Goal: Task Accomplishment & Management: Complete application form

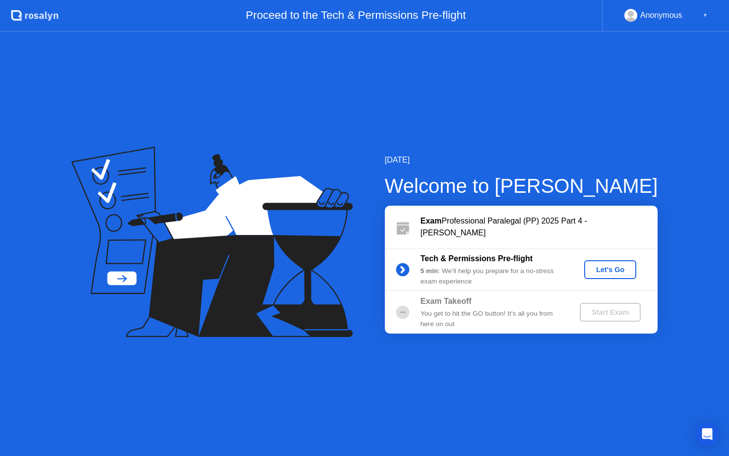
click at [606, 272] on div "Let's Go" at bounding box center [610, 270] width 44 height 8
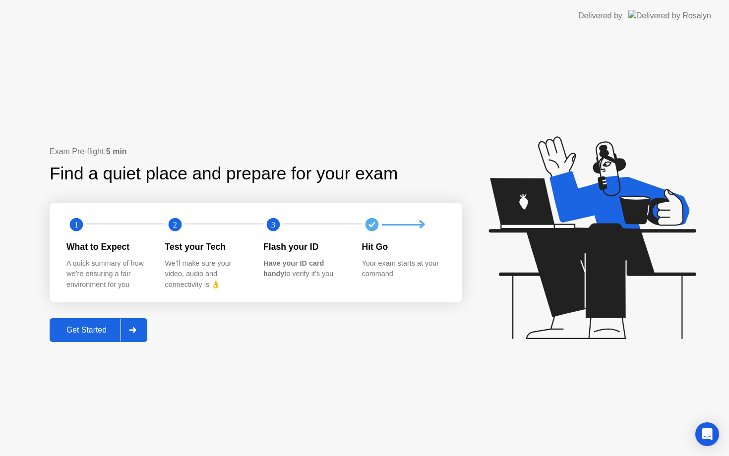
click at [92, 335] on div "Get Started" at bounding box center [87, 330] width 68 height 9
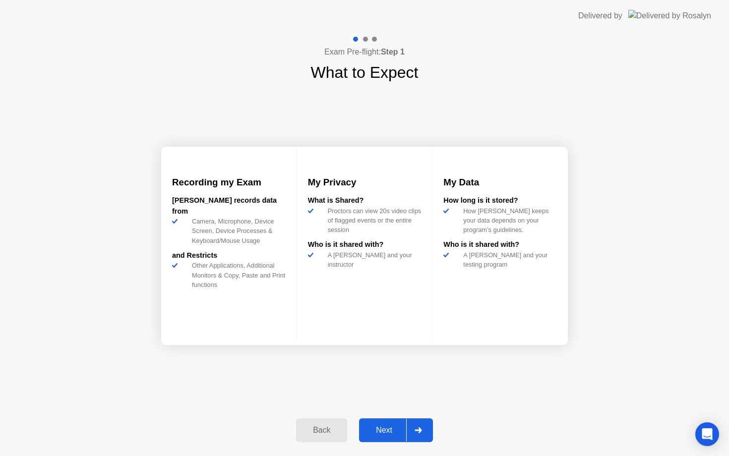
click at [393, 429] on div "Next" at bounding box center [384, 430] width 44 height 9
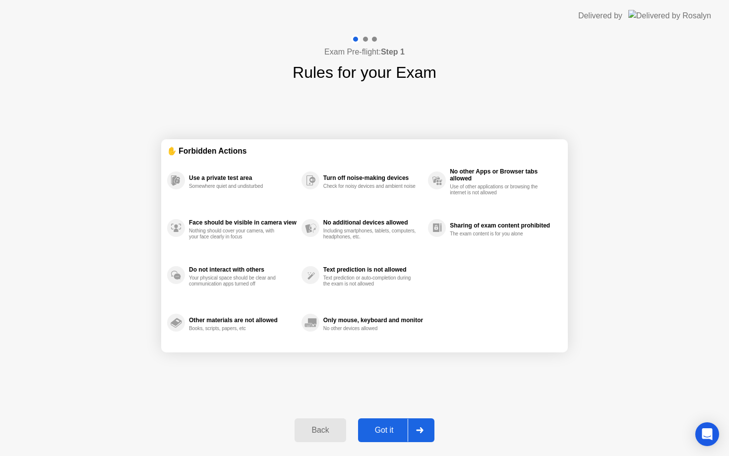
click at [390, 429] on div "Got it" at bounding box center [384, 430] width 47 height 9
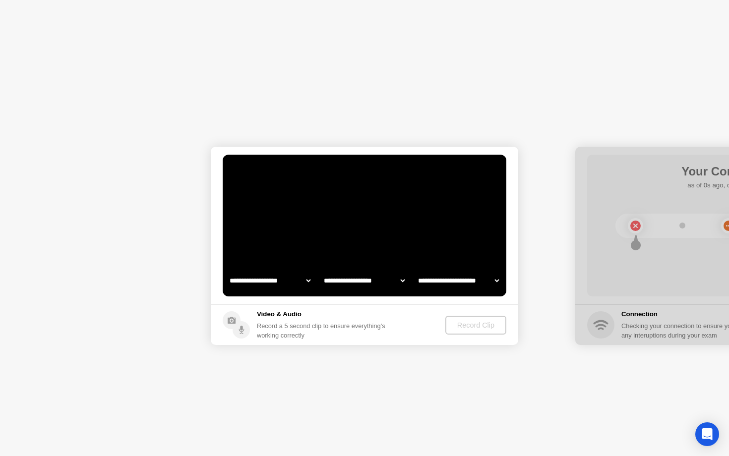
select select "**********"
select select "*******"
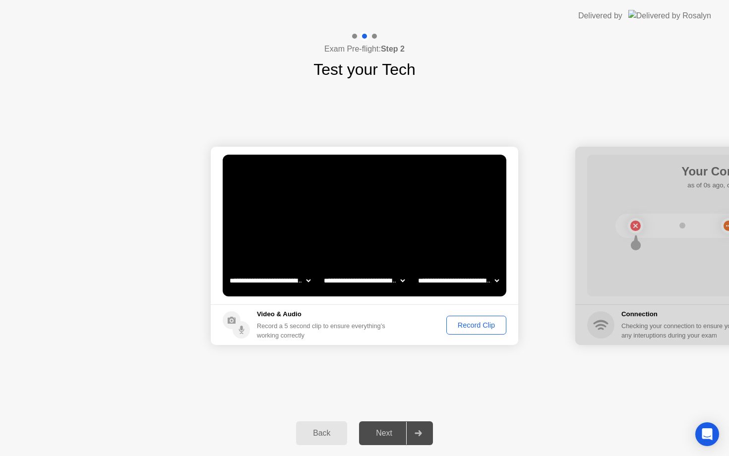
click at [465, 324] on div "Record Clip" at bounding box center [476, 325] width 53 height 8
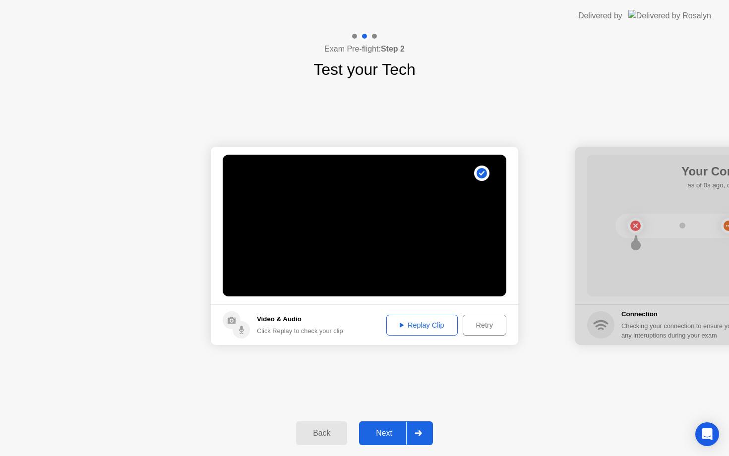
click at [414, 325] on div "Replay Clip" at bounding box center [422, 325] width 64 height 8
click at [391, 435] on div "Next" at bounding box center [384, 433] width 44 height 9
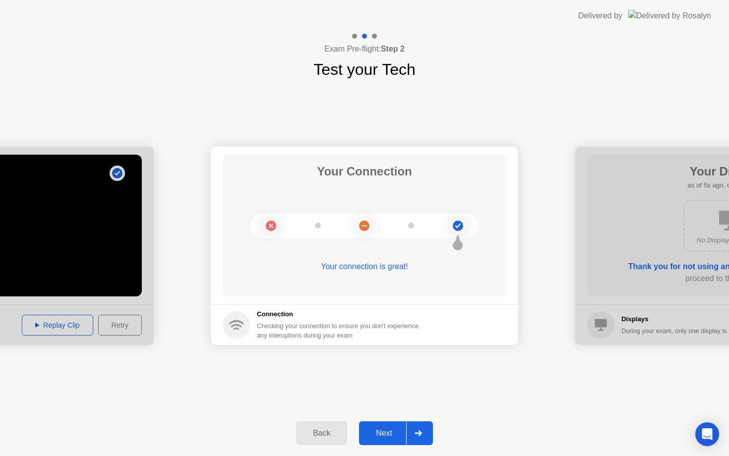
click at [380, 425] on button "Next" at bounding box center [396, 433] width 74 height 24
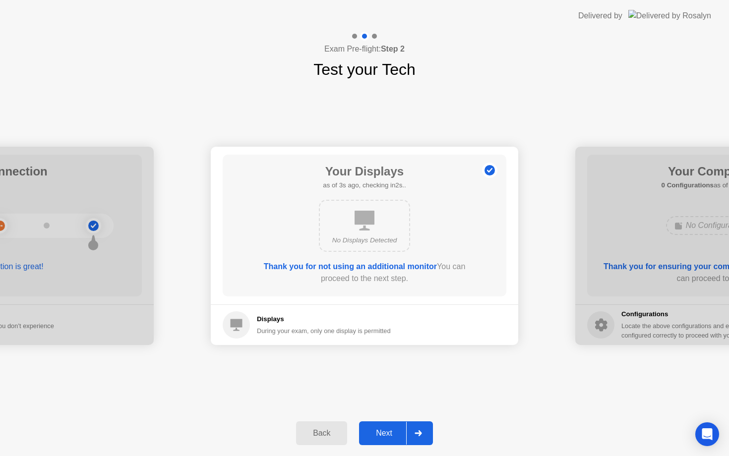
click at [383, 437] on div "Next" at bounding box center [384, 433] width 44 height 9
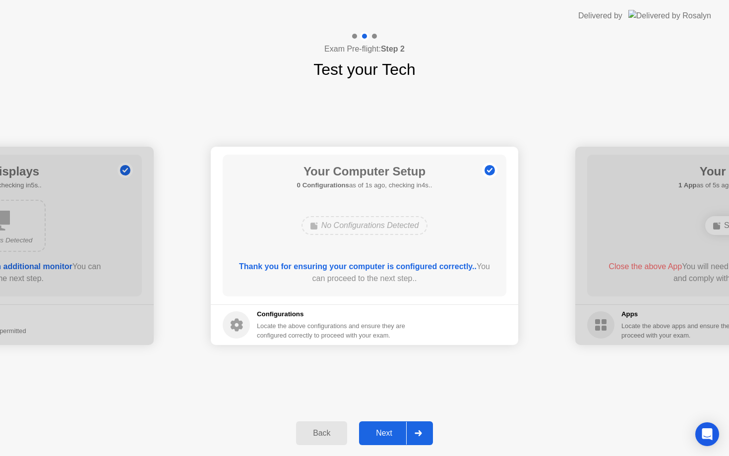
click at [383, 437] on div "Next" at bounding box center [384, 433] width 44 height 9
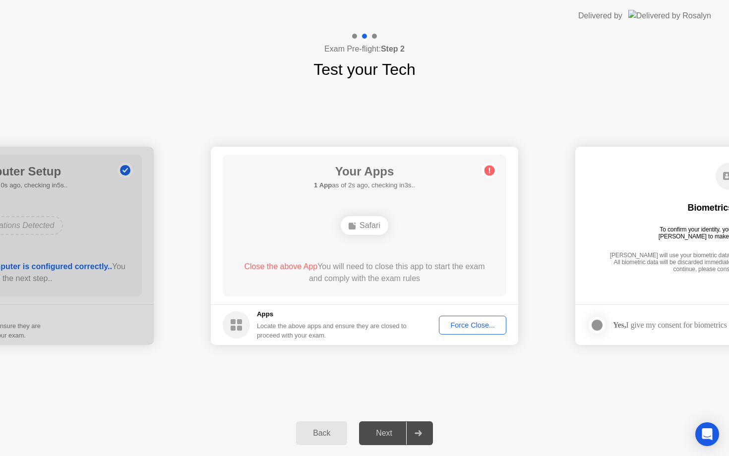
click at [460, 331] on button "Force Close..." at bounding box center [472, 325] width 67 height 19
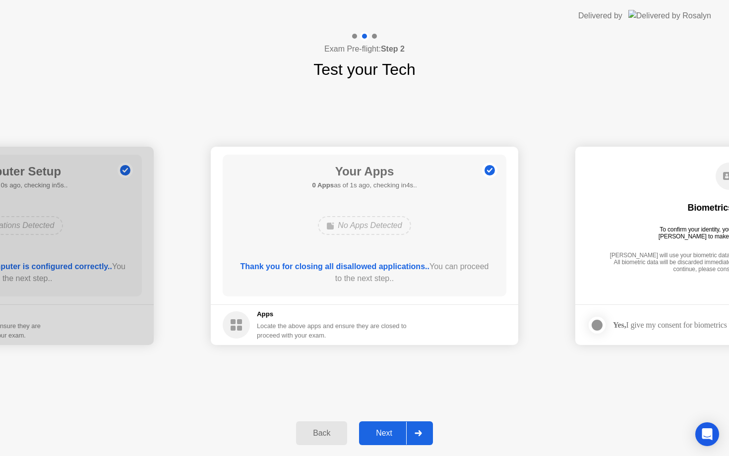
click at [388, 432] on div "Next" at bounding box center [384, 433] width 44 height 9
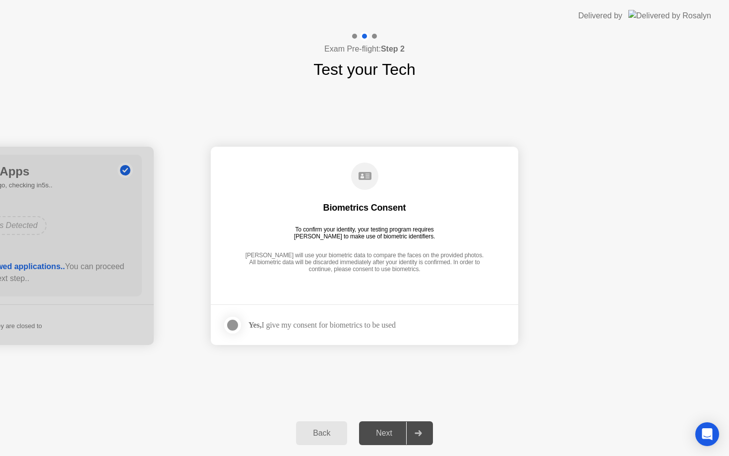
click at [278, 325] on div "Yes, I give my consent for biometrics to be used" at bounding box center [321, 324] width 147 height 9
click at [230, 325] on div at bounding box center [233, 325] width 12 height 12
click at [380, 433] on div "Next" at bounding box center [384, 433] width 44 height 9
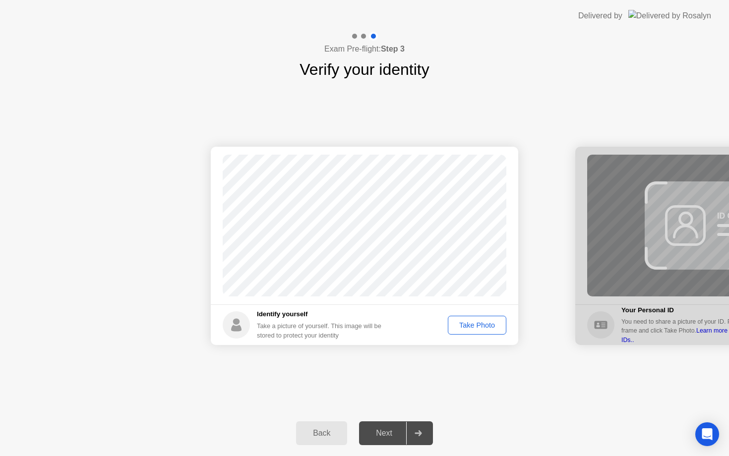
click at [458, 327] on div "Take Photo" at bounding box center [477, 325] width 52 height 8
click at [378, 433] on div "Next" at bounding box center [384, 433] width 44 height 9
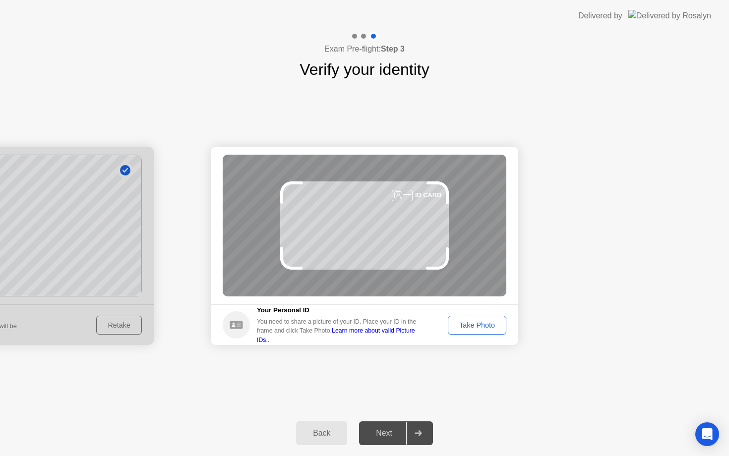
click at [462, 325] on div "Take Photo" at bounding box center [477, 325] width 52 height 8
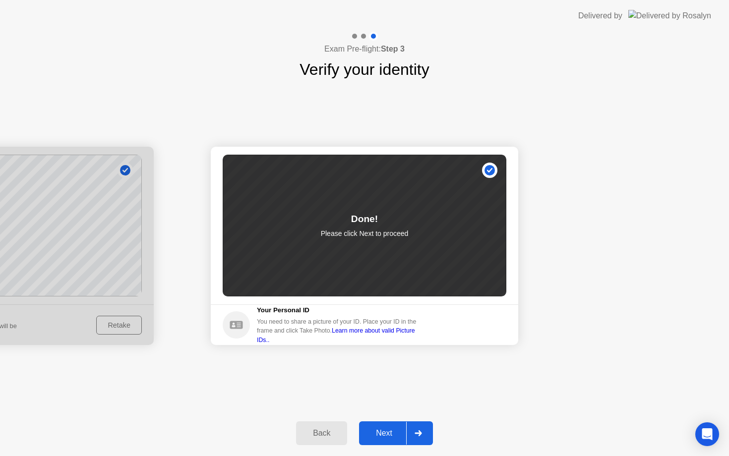
click at [387, 425] on button "Next" at bounding box center [396, 433] width 74 height 24
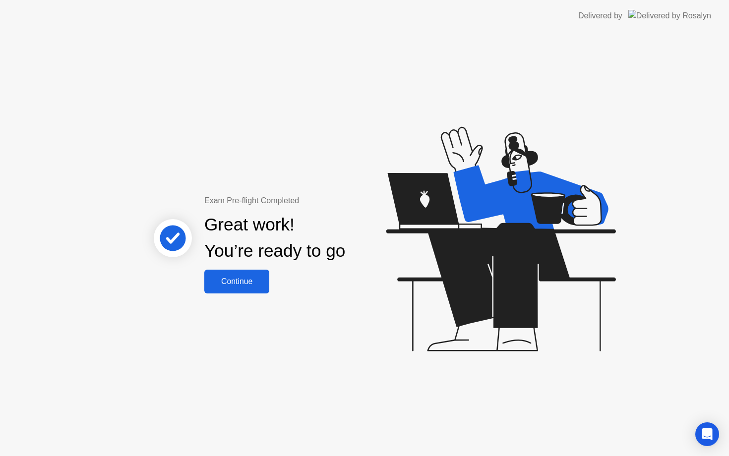
click at [236, 285] on div "Continue" at bounding box center [236, 281] width 59 height 9
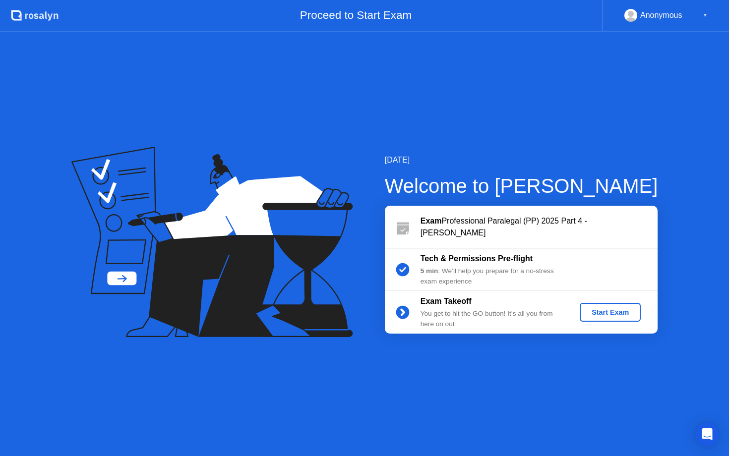
click at [600, 310] on div "Start Exam" at bounding box center [609, 312] width 53 height 8
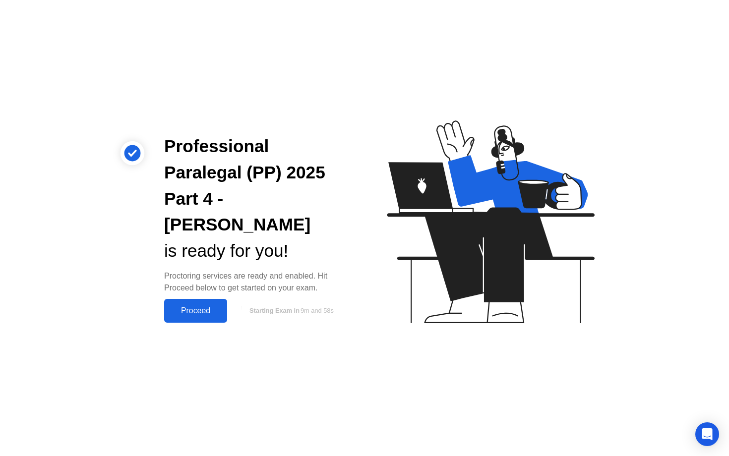
click at [188, 306] on div "Proceed" at bounding box center [195, 310] width 57 height 9
